Goal: Information Seeking & Learning: Learn about a topic

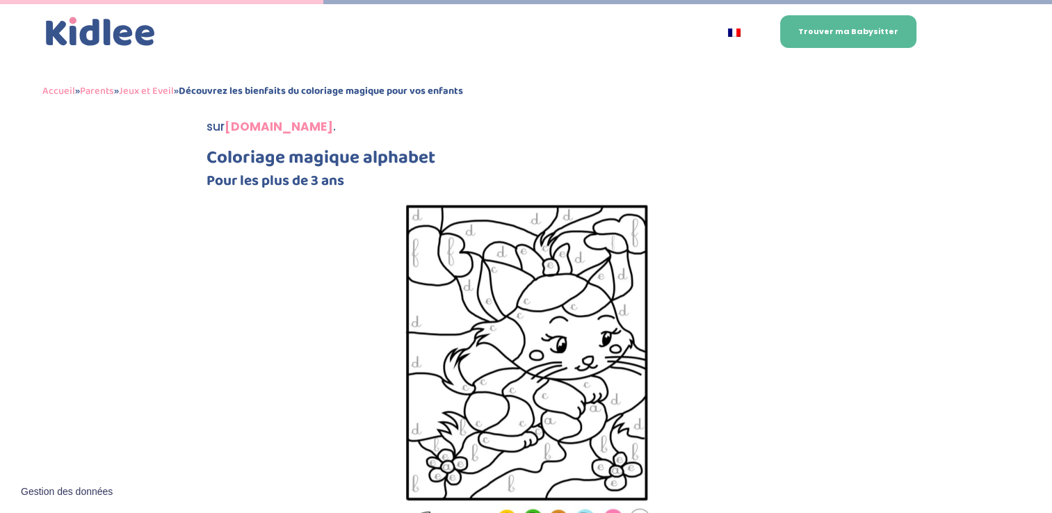
scroll to position [1133, 0]
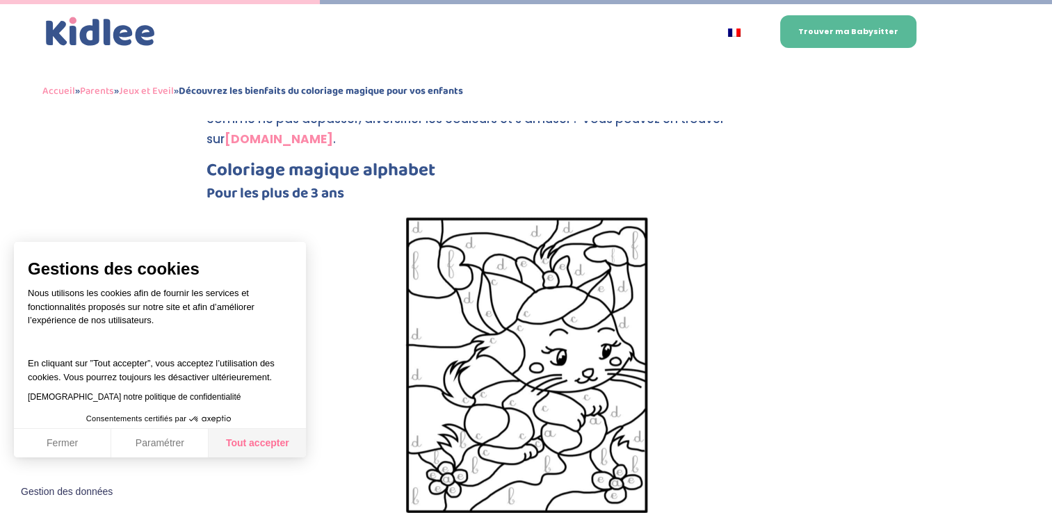
click at [254, 436] on button "Tout accepter" at bounding box center [257, 443] width 97 height 29
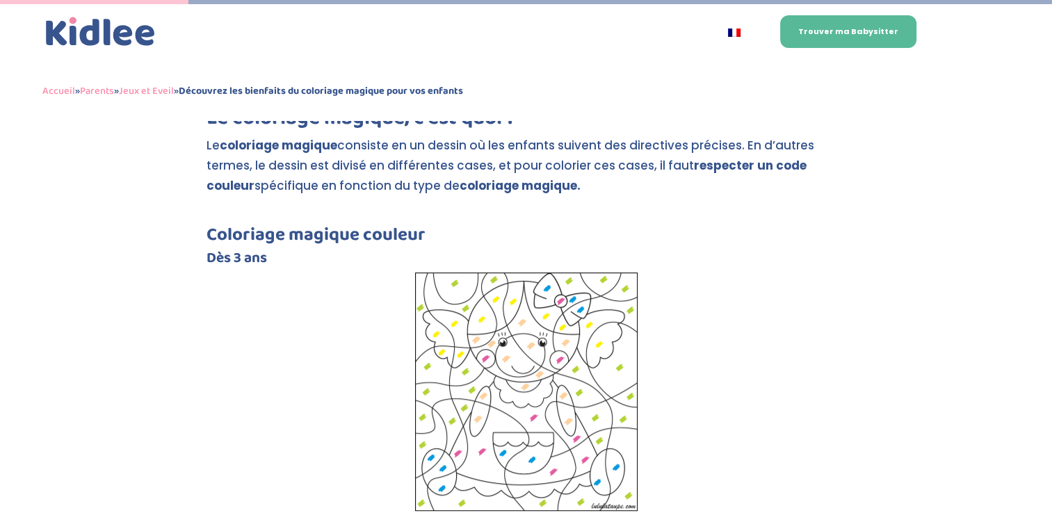
scroll to position [754, 0]
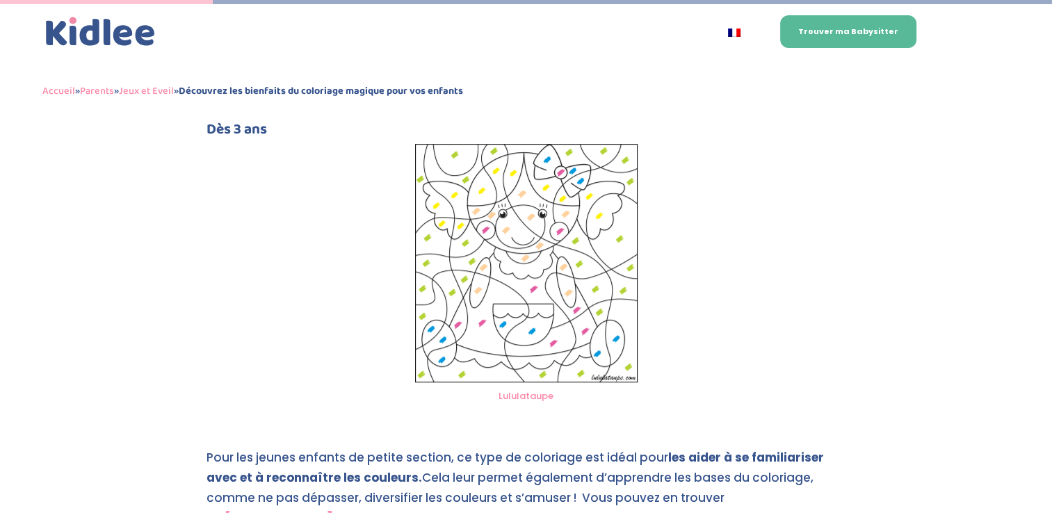
click at [597, 234] on img at bounding box center [526, 263] width 222 height 238
click at [531, 396] on link "Lululataupe" at bounding box center [525, 395] width 55 height 13
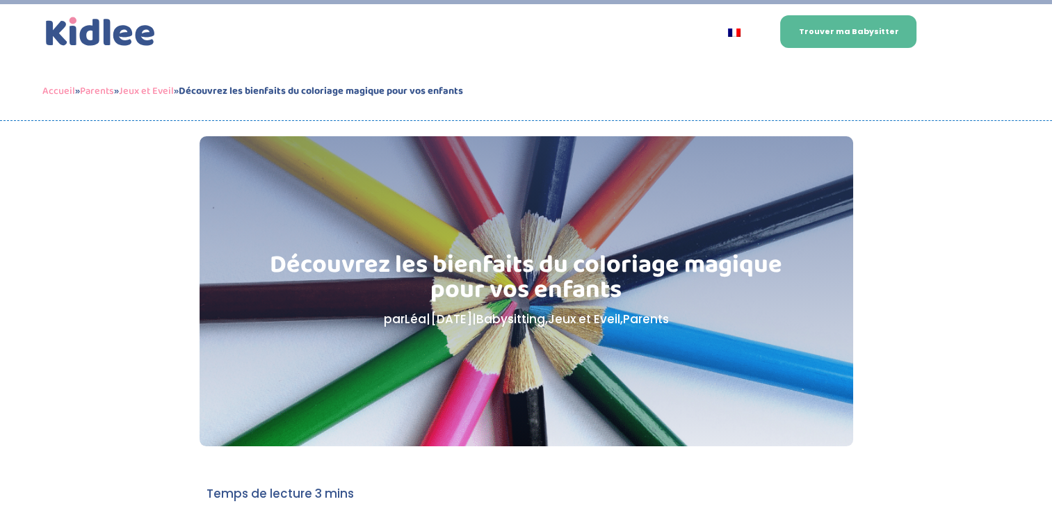
click at [587, 276] on h1 "Découvrez les bienfaits du coloriage magique pour vos enfants" at bounding box center [526, 280] width 514 height 57
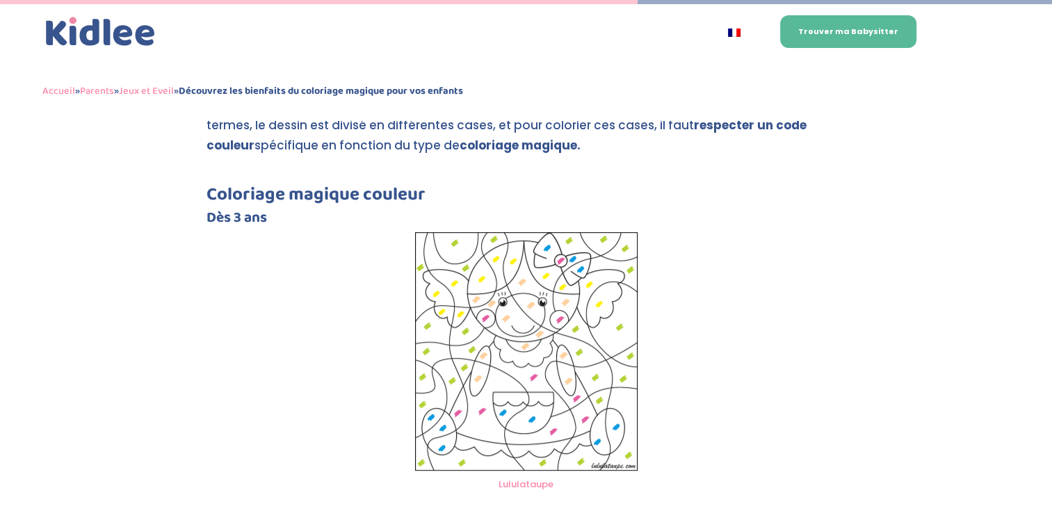
scroll to position [660, 0]
